Goal: Task Accomplishment & Management: Complete application form

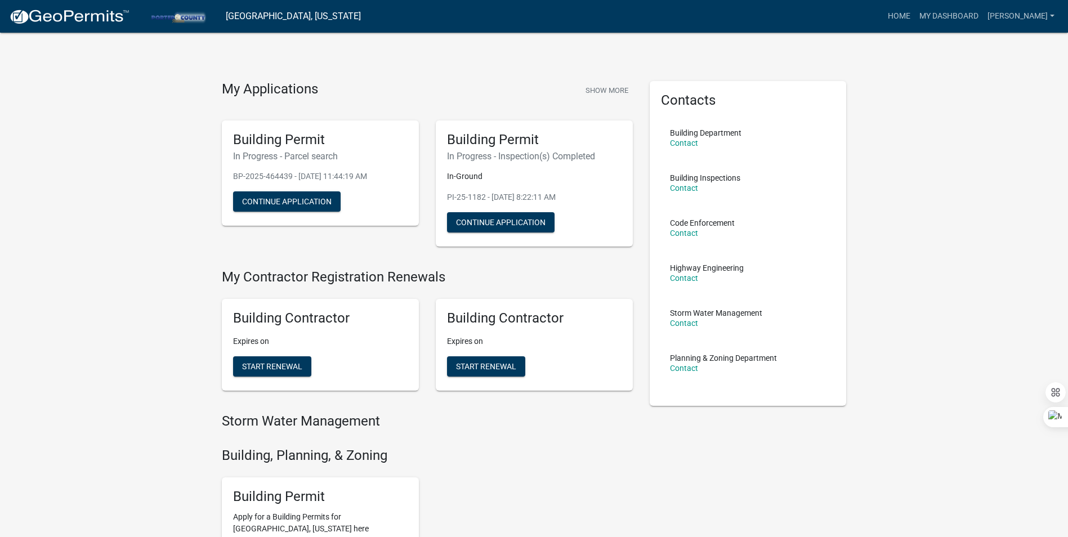
click at [504, 155] on h6 "In Progress - Inspection(s) Completed" at bounding box center [534, 156] width 174 height 11
click at [505, 225] on button "Continue Application" at bounding box center [501, 222] width 108 height 20
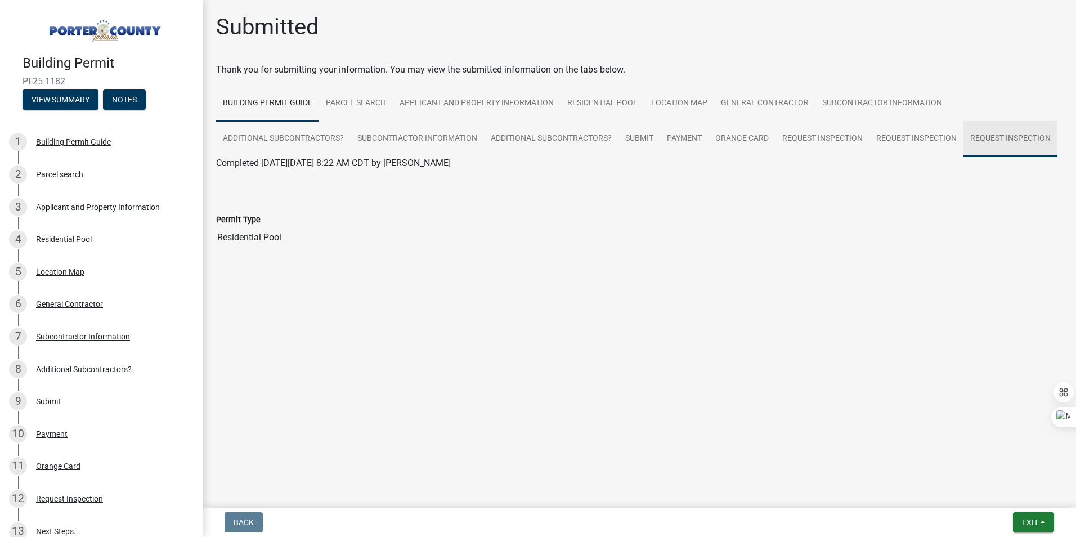
click at [977, 132] on link "Request Inspection" at bounding box center [1011, 139] width 94 height 36
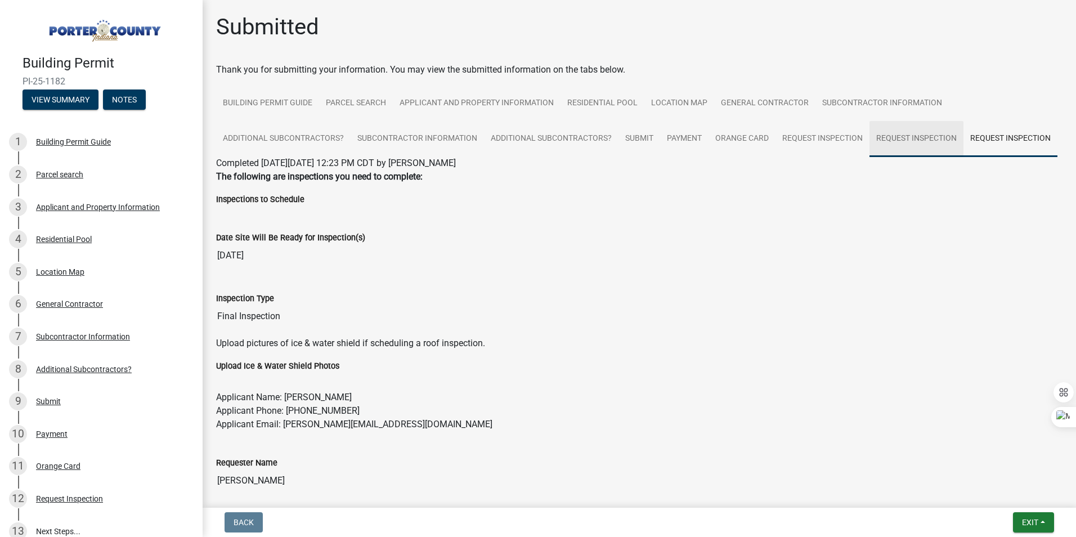
click at [925, 142] on link "Request Inspection" at bounding box center [917, 139] width 94 height 36
click at [988, 145] on ul "Building Permit Guide Parcel search Applicant and Property Information Resident…" at bounding box center [639, 121] width 847 height 71
click at [987, 152] on ul "Building Permit Guide Parcel search Applicant and Property Information Resident…" at bounding box center [639, 121] width 847 height 71
click at [964, 157] on link "Request Inspection" at bounding box center [1011, 139] width 94 height 36
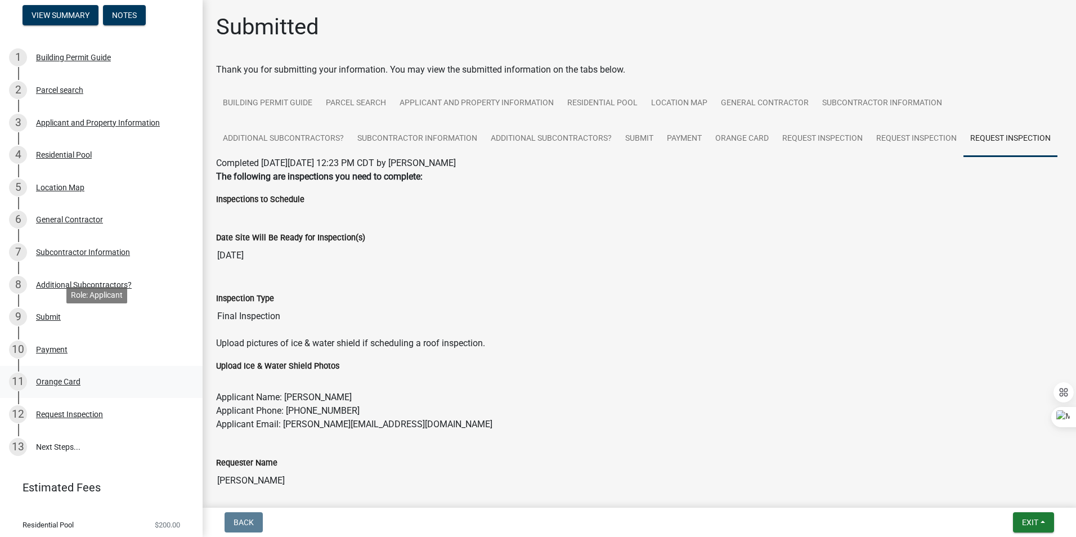
scroll to position [138, 0]
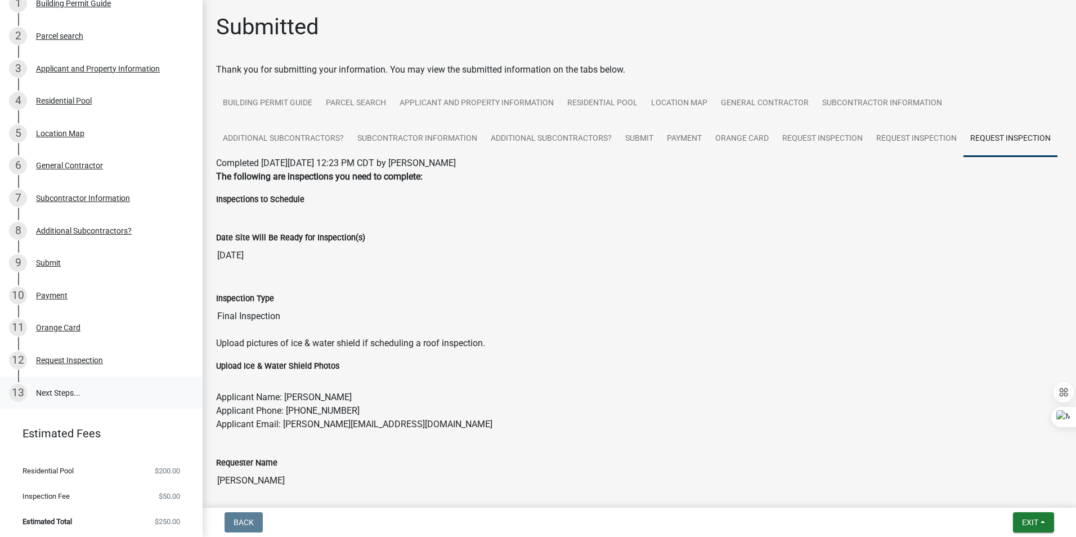
click at [79, 396] on link "13 Next Steps..." at bounding box center [101, 393] width 203 height 33
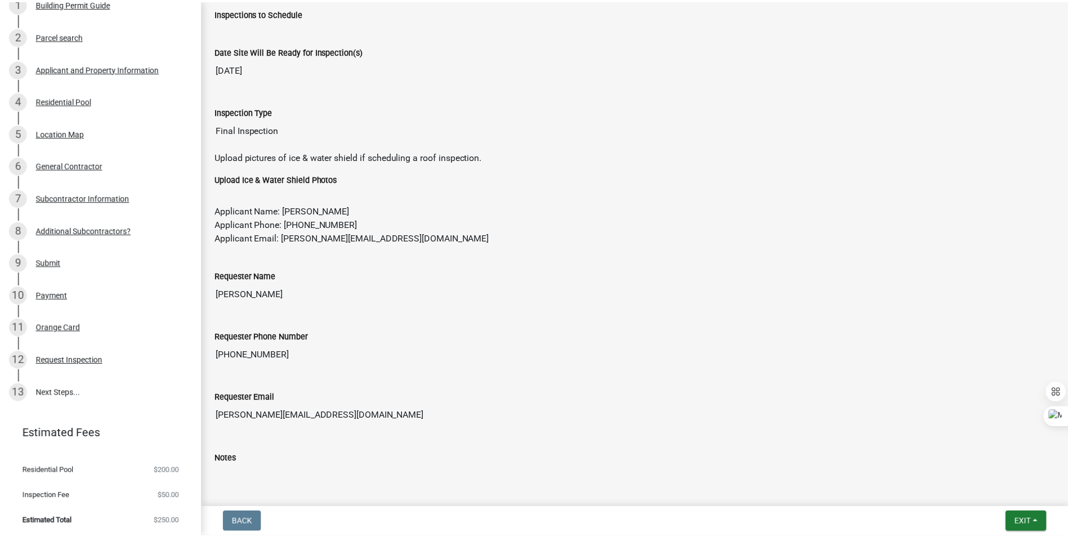
scroll to position [16, 0]
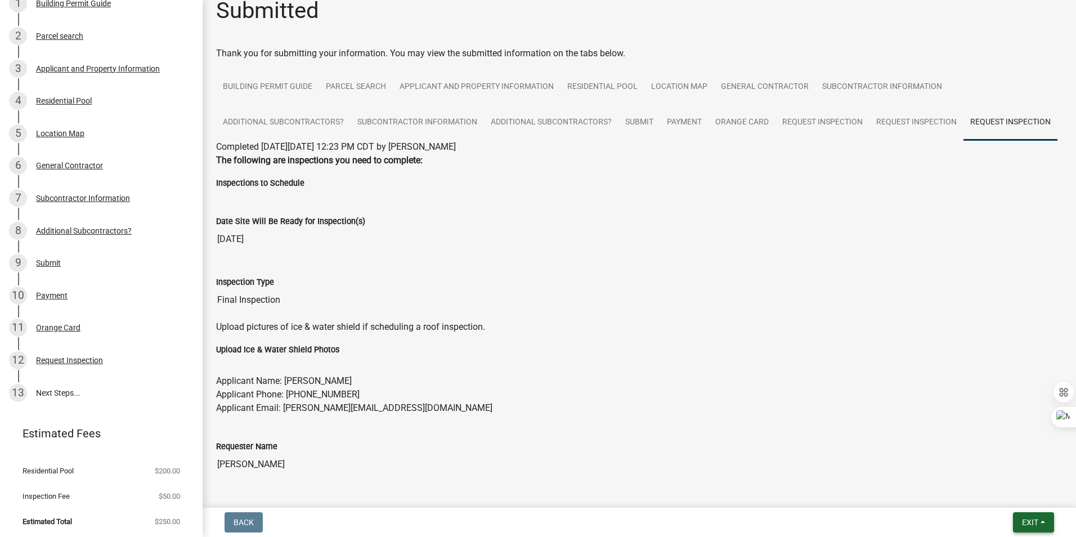
click at [1031, 517] on button "Exit" at bounding box center [1033, 522] width 41 height 20
click at [1001, 493] on button "Save & Exit" at bounding box center [1009, 493] width 90 height 27
